Goal: Information Seeking & Learning: Learn about a topic

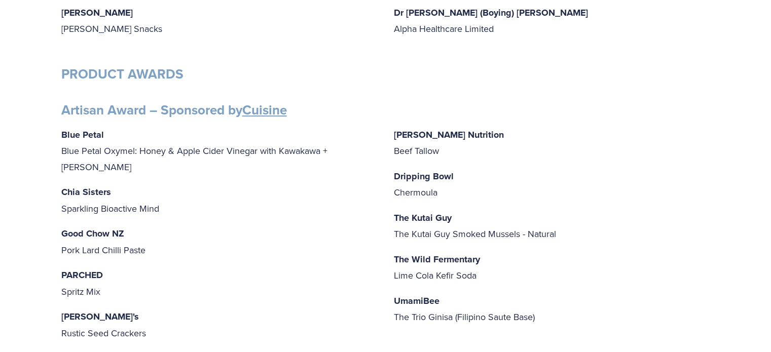
scroll to position [342, 0]
click at [444, 192] on p "Dripping Bowl Chermoula" at bounding box center [552, 183] width 316 height 32
click at [438, 190] on p "Dripping Bowl Chermoula" at bounding box center [552, 183] width 316 height 32
drag, startPoint x: 437, startPoint y: 190, endPoint x: 416, endPoint y: 189, distance: 21.8
click at [416, 189] on p "Dripping Bowl Chermoula" at bounding box center [552, 183] width 316 height 32
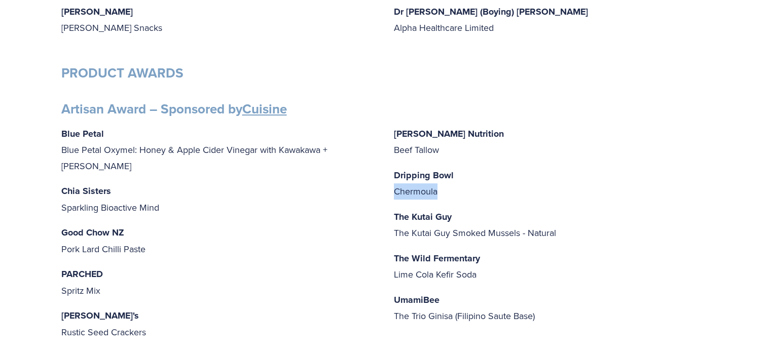
copy div "Chermoula"
click at [441, 224] on p "The Kutai Guy The Kutai Guy Smoked Mussels - Natural" at bounding box center [552, 225] width 316 height 32
drag, startPoint x: 451, startPoint y: 218, endPoint x: 392, endPoint y: 217, distance: 58.8
click at [392, 217] on div "Blue Petal Blue Petal Oxymel: Honey & Apple Cider Vinegar with Kawakawa + [PERS…" at bounding box center [385, 234] width 649 height 216
copy strong "The Kutai Guy"
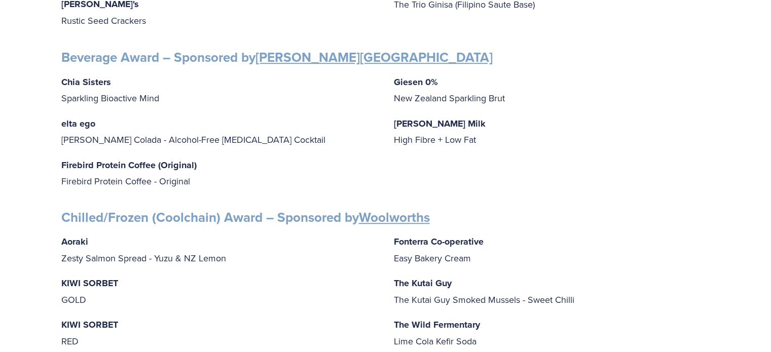
scroll to position [646, 0]
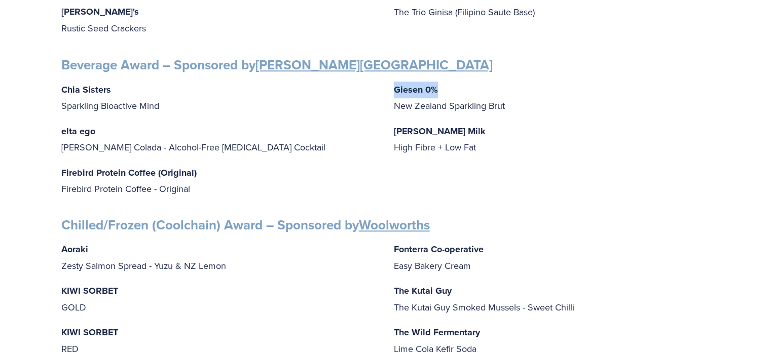
drag, startPoint x: 443, startPoint y: 80, endPoint x: 393, endPoint y: 82, distance: 49.7
click at [394, 82] on p "[PERSON_NAME] 0% New Zealand Sparkling Brut" at bounding box center [552, 98] width 316 height 32
copy strong "Giesen 0%"
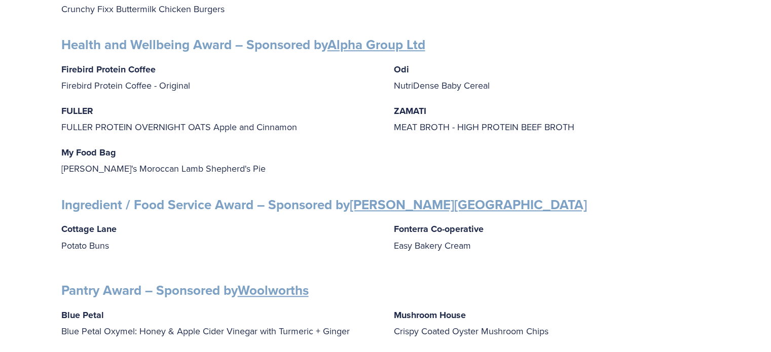
scroll to position [1051, 0]
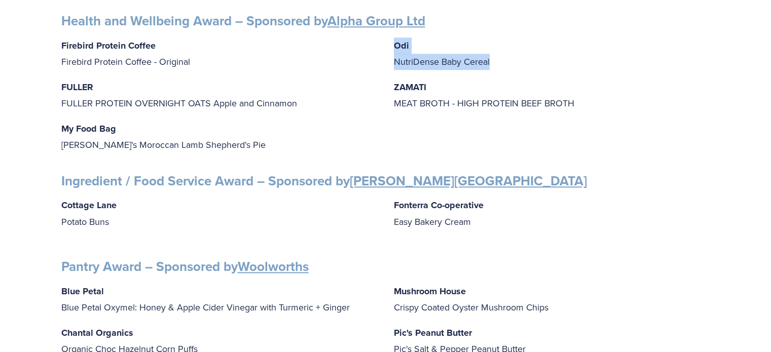
drag, startPoint x: 495, startPoint y: 53, endPoint x: 391, endPoint y: 40, distance: 104.2
click at [391, 40] on div "Firebird Protein Coffee Firebird Protein Coffee - Original [PERSON_NAME] [PERSO…" at bounding box center [385, 96] width 649 height 116
copy p "Odi NutriDense Baby Cereal"
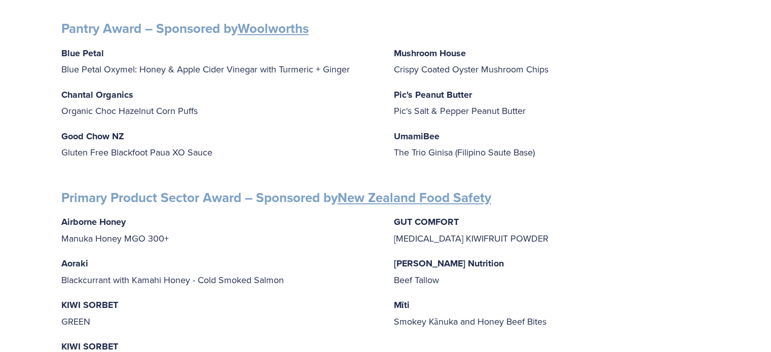
scroll to position [1305, 0]
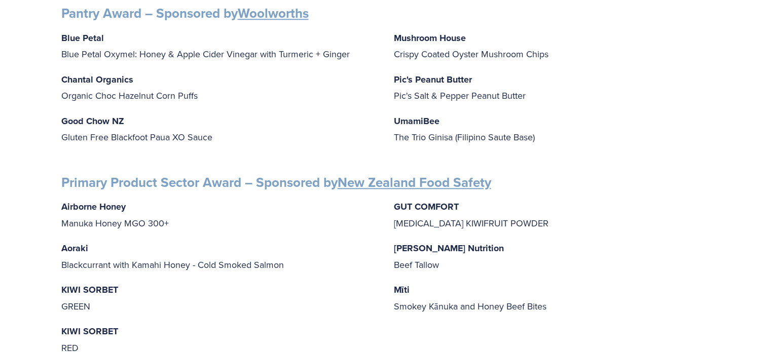
click at [347, 45] on p "Blue Petal Blue Petal Oxymel: Honey & Apple Cider Vinegar with Turmeric + Ginger" at bounding box center [219, 46] width 316 height 32
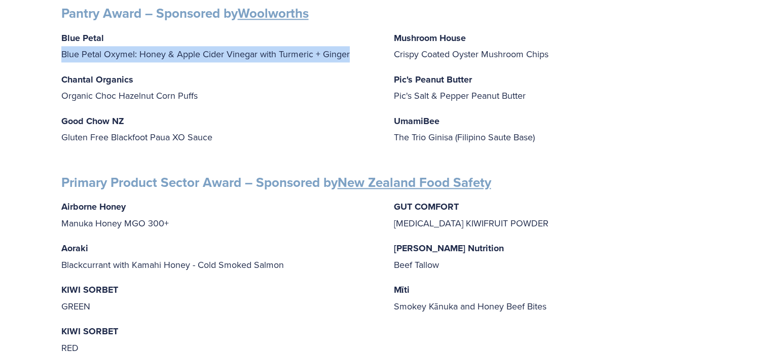
drag, startPoint x: 349, startPoint y: 43, endPoint x: 63, endPoint y: 48, distance: 285.9
click at [63, 48] on p "Blue Petal Blue Petal Oxymel: Honey & Apple Cider Vinegar with Turmeric + Ginger" at bounding box center [219, 46] width 316 height 32
copy p "Blue Petal Oxymel: Honey & Apple Cider Vinegar with Turmeric + Ginger"
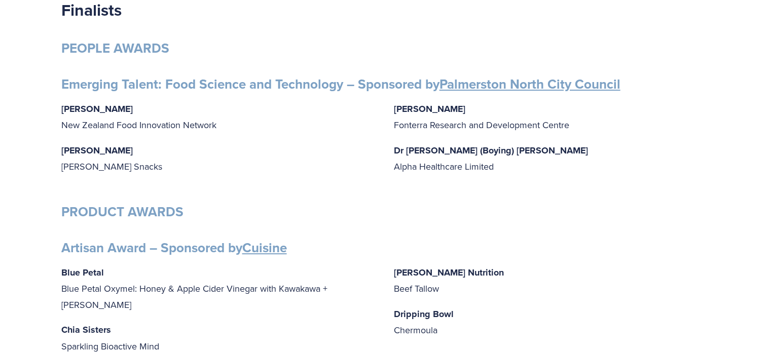
scroll to position [0, 0]
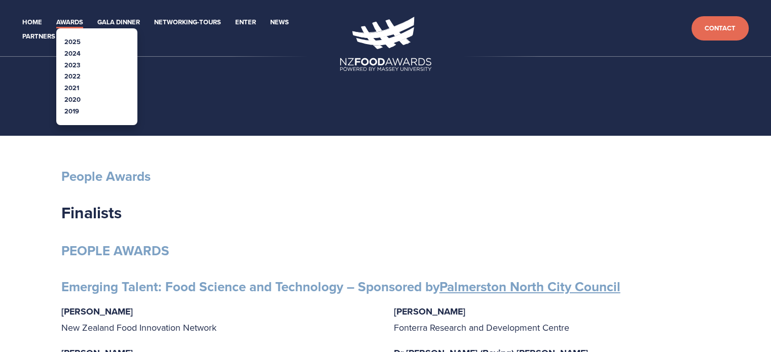
click at [69, 42] on link "2025" at bounding box center [72, 42] width 16 height 10
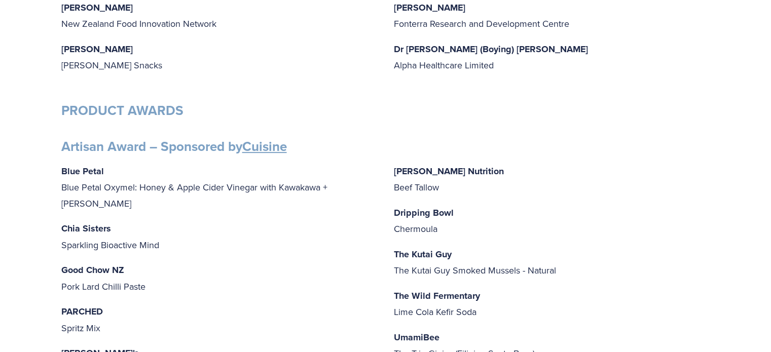
scroll to position [421, 0]
